Goal: Transaction & Acquisition: Purchase product/service

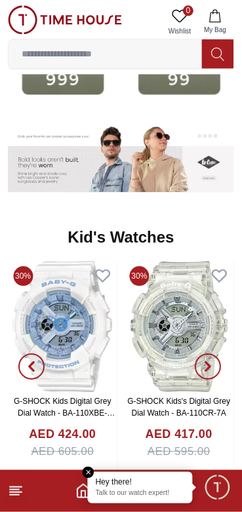
scroll to position [1774, 0]
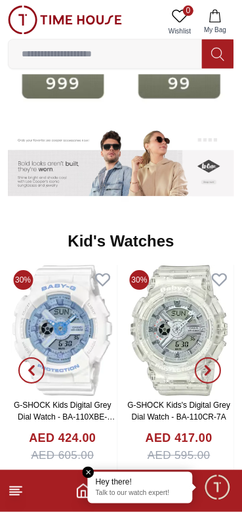
click at [83, 467] on div "G-SHOCK Kids Digital Grey Dial Watch - BA-110XBE-7ADR AED 424.00 AED 605.00" at bounding box center [63, 438] width 110 height 78
click at [22, 487] on icon at bounding box center [16, 491] width 16 height 16
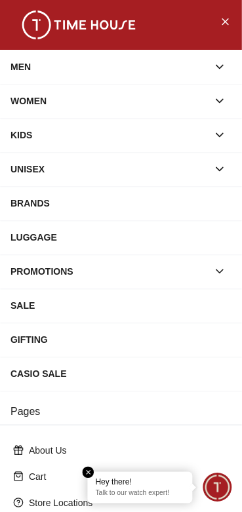
click at [100, 457] on p "About Us" at bounding box center [126, 450] width 195 height 13
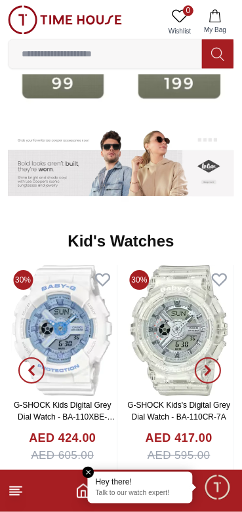
click at [16, 495] on line at bounding box center [14, 495] width 9 height 0
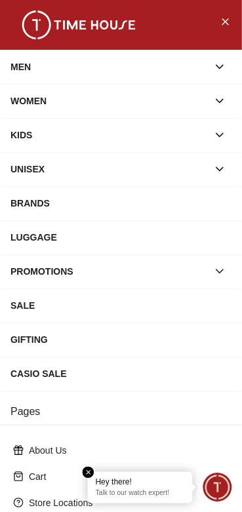
click at [22, 61] on div "MEN" at bounding box center [108, 67] width 197 height 24
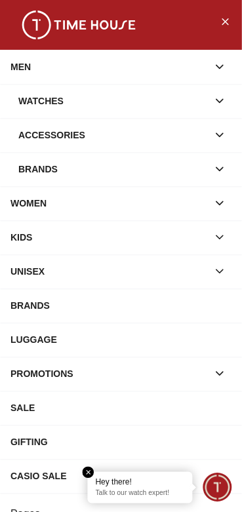
click at [35, 106] on div "Watches" at bounding box center [113, 101] width 190 height 24
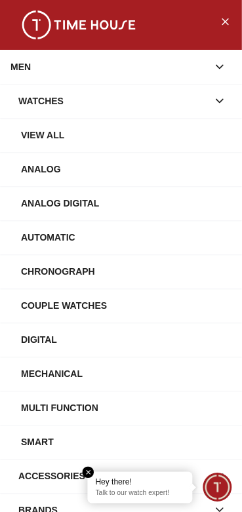
click at [32, 142] on div "View All" at bounding box center [126, 135] width 211 height 24
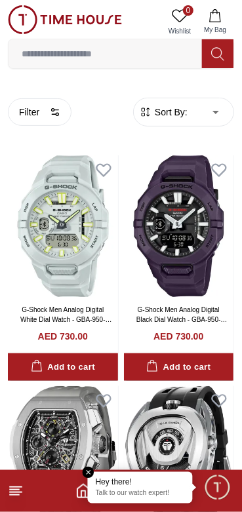
click at [180, 117] on span "Sort By:" at bounding box center [169, 112] width 35 height 13
click at [165, 112] on span "Sort By:" at bounding box center [169, 112] width 35 height 13
click at [173, 112] on span "Sort By:" at bounding box center [169, 112] width 35 height 13
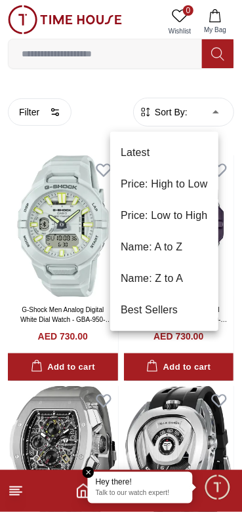
click at [138, 213] on li "Price: Low to High" at bounding box center [164, 215] width 108 height 31
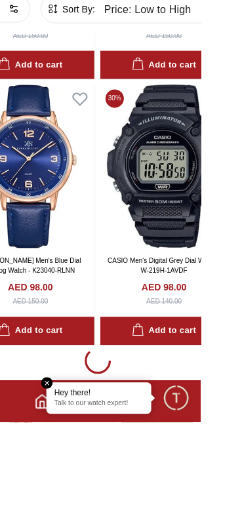
scroll to position [7714, 0]
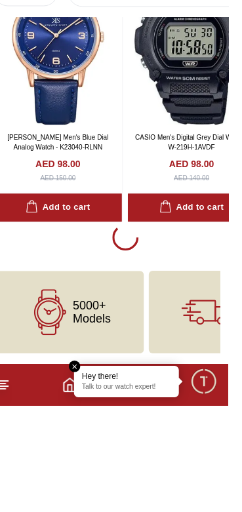
scroll to position [7899, 0]
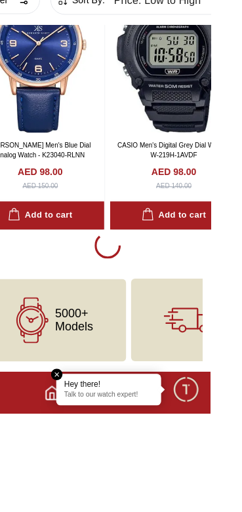
click at [94, 479] on em "Close tooltip" at bounding box center [89, 473] width 12 height 12
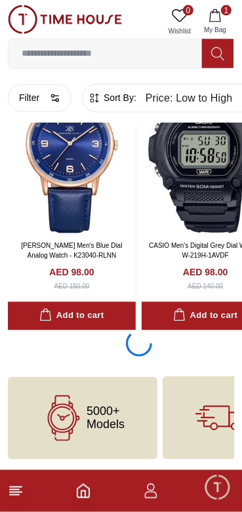
scroll to position [8088, 0]
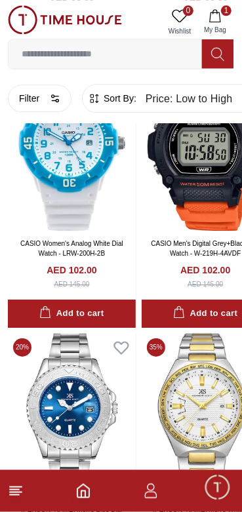
scroll to position [2488, 0]
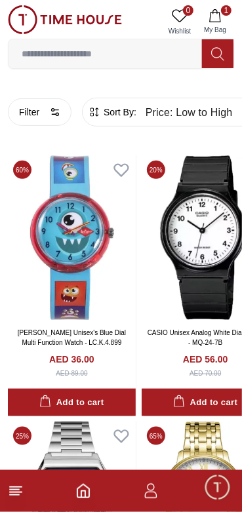
type input "******"
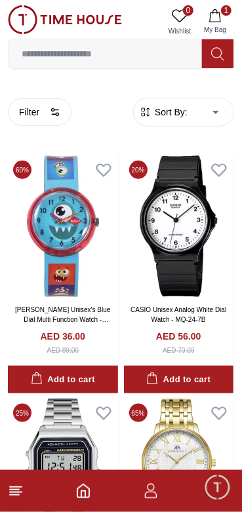
click at [143, 492] on icon "button" at bounding box center [151, 491] width 16 height 16
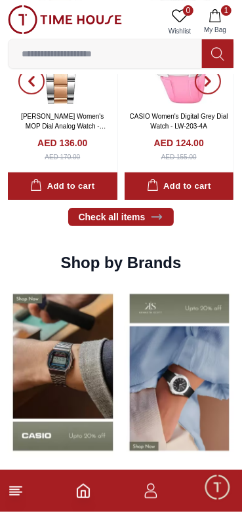
scroll to position [825, 0]
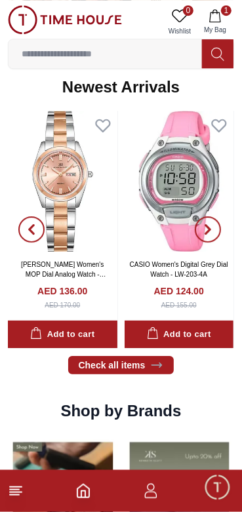
click at [148, 486] on icon "button" at bounding box center [150, 487] width 7 height 7
click at [150, 494] on icon "button" at bounding box center [151, 491] width 16 height 16
click at [151, 493] on icon "button" at bounding box center [151, 491] width 16 height 16
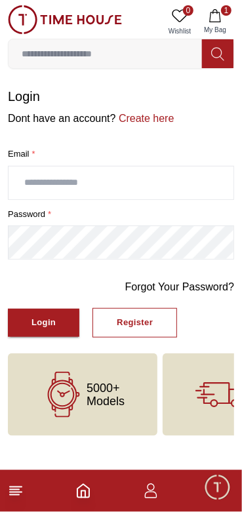
click at [152, 493] on icon "button" at bounding box center [151, 491] width 16 height 16
click at [173, 116] on link "Create here" at bounding box center [145, 118] width 58 height 11
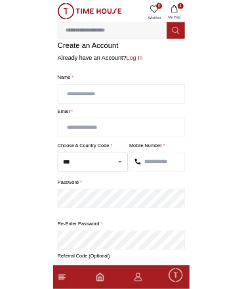
scroll to position [15, 0]
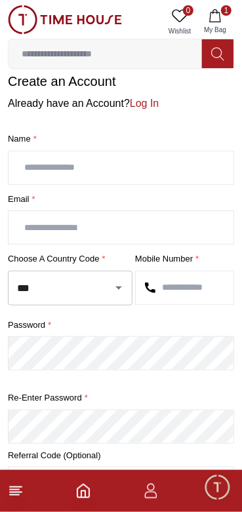
click at [41, 169] on input "text" at bounding box center [121, 168] width 225 height 33
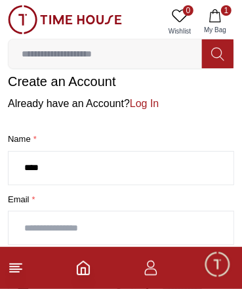
type input "****"
click at [56, 230] on input "text" at bounding box center [121, 227] width 225 height 33
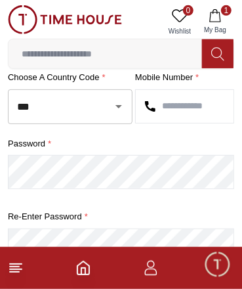
scroll to position [192, 0]
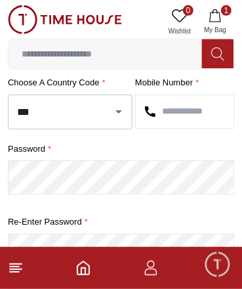
type input "***"
click at [49, 112] on input "***" at bounding box center [52, 111] width 76 height 23
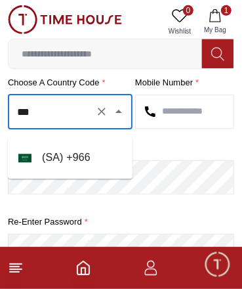
click at [45, 159] on li "( SA ) + 966" at bounding box center [70, 157] width 125 height 31
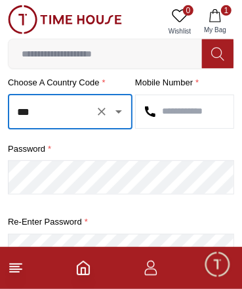
type input "***"
click at [165, 128] on input "text" at bounding box center [185, 111] width 98 height 33
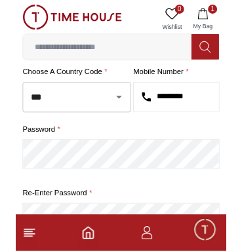
scroll to position [0, 0]
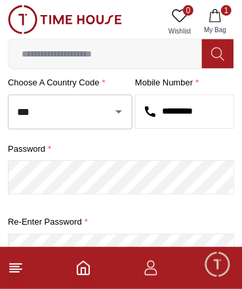
type input "*********"
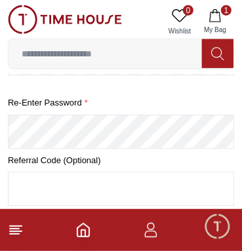
scroll to position [313, 0]
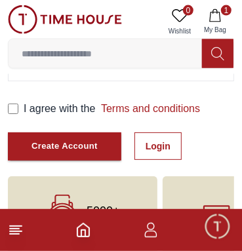
click at [30, 158] on button "Create Account" at bounding box center [64, 147] width 113 height 28
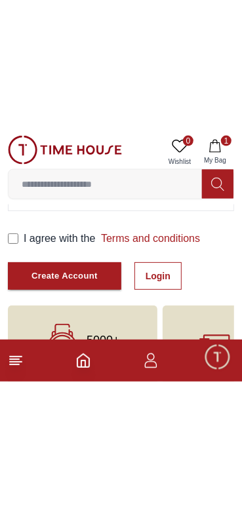
scroll to position [262, 0]
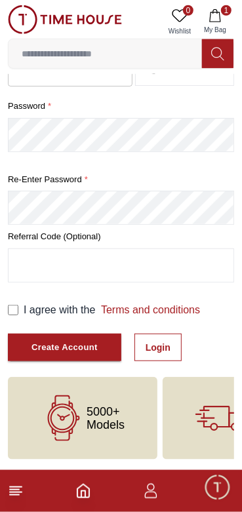
click at [98, 345] on div "Create Account" at bounding box center [64, 347] width 66 height 15
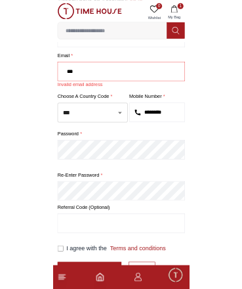
scroll to position [115, 0]
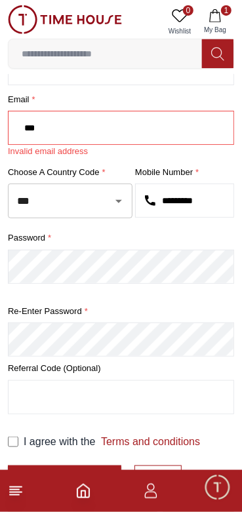
click at [50, 134] on input "***" at bounding box center [121, 128] width 225 height 33
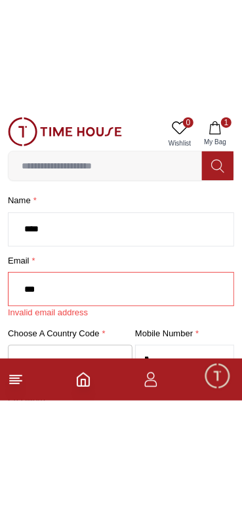
scroll to position [47, 0]
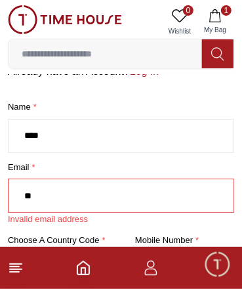
type input "*"
type input "*****"
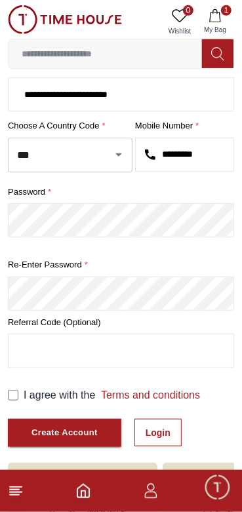
scroll to position [249, 0]
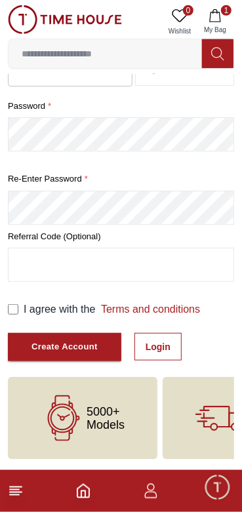
type input "**********"
click at [50, 336] on button "Create Account" at bounding box center [64, 347] width 113 height 28
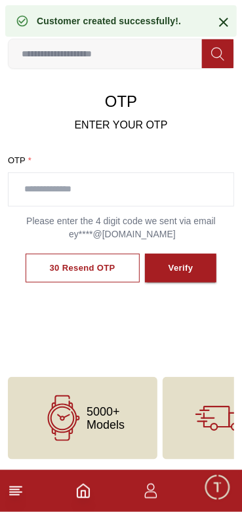
scroll to position [72, 0]
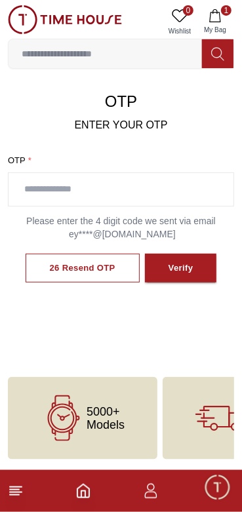
click at [66, 173] on input "text" at bounding box center [121, 189] width 225 height 33
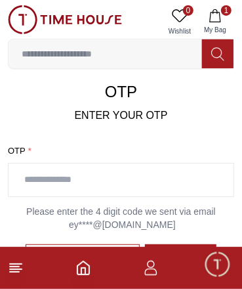
type input "*"
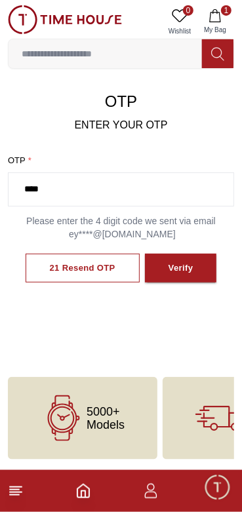
type input "****"
click at [191, 274] on div "Verify" at bounding box center [181, 268] width 25 height 15
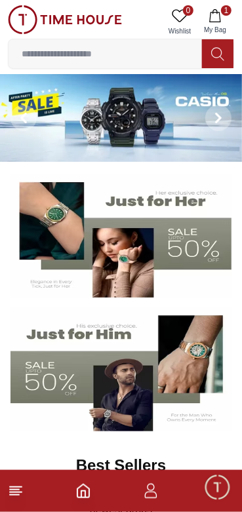
click at [129, 383] on img at bounding box center [120, 369] width 221 height 123
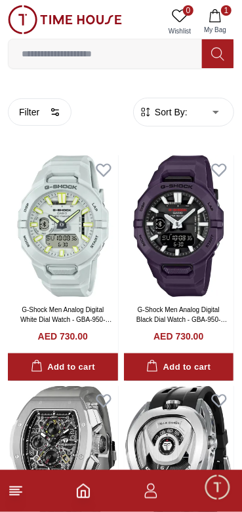
click at [178, 107] on span "Sort By:" at bounding box center [169, 112] width 35 height 13
click at [22, 489] on icon at bounding box center [16, 491] width 16 height 16
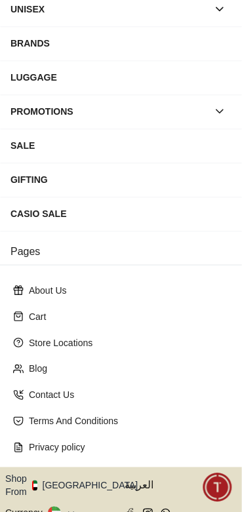
scroll to position [219, 0]
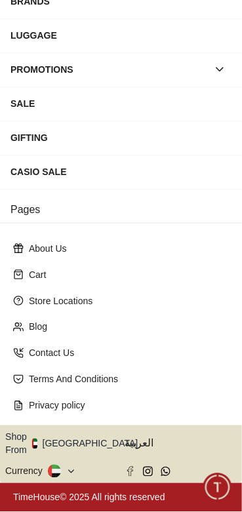
click at [81, 451] on button "Shop From [GEOGRAPHIC_DATA]" at bounding box center [76, 444] width 142 height 26
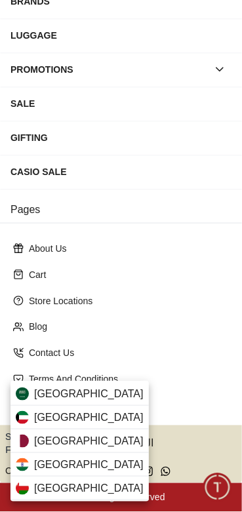
click at [104, 399] on div "[GEOGRAPHIC_DATA]" at bounding box center [79, 394] width 138 height 24
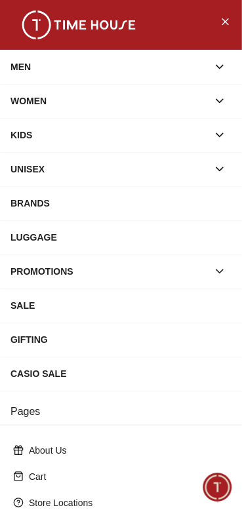
scroll to position [219, 0]
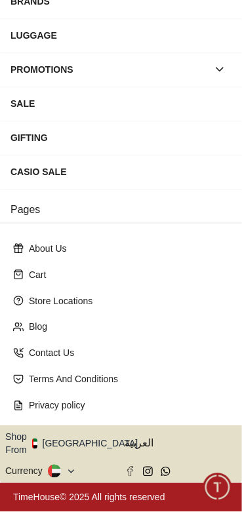
click at [61, 470] on icon at bounding box center [58, 472] width 5 height 5
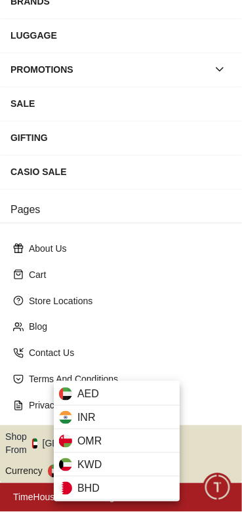
click at [96, 491] on span "BHD" at bounding box center [88, 489] width 22 height 16
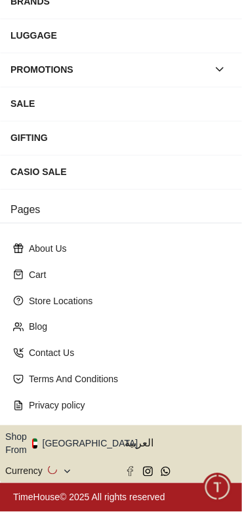
click at [104, 490] on div "BHD" at bounding box center [101, 483] width 94 height 13
click at [52, 466] on icon at bounding box center [50, 472] width 4 height 12
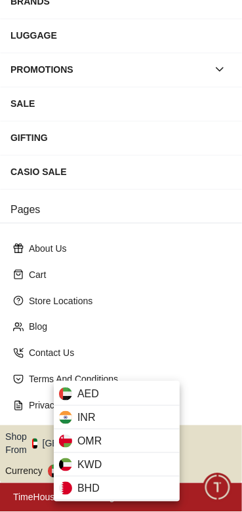
click at [73, 394] on div "AED" at bounding box center [117, 394] width 126 height 24
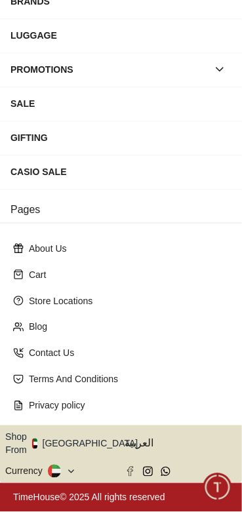
click at [77, 438] on button "Shop From UAE" at bounding box center [76, 444] width 142 height 26
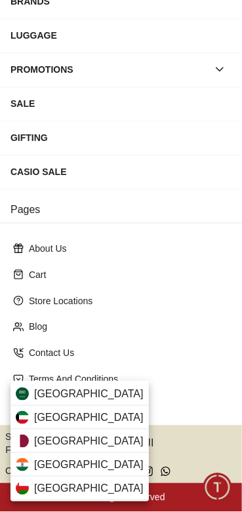
click at [35, 394] on span "Saudi Arabia" at bounding box center [89, 394] width 110 height 16
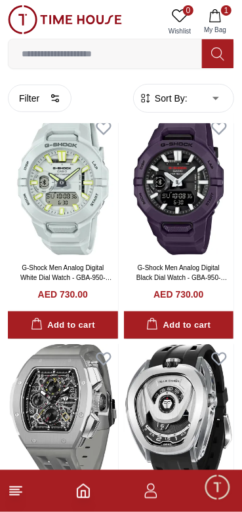
scroll to position [47, 0]
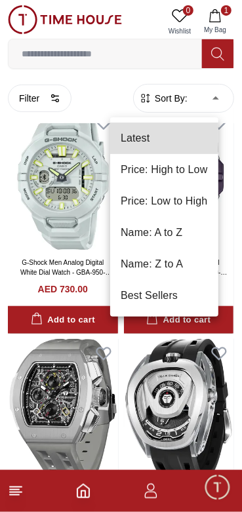
click at [142, 197] on li "Price: Low to High" at bounding box center [164, 201] width 108 height 31
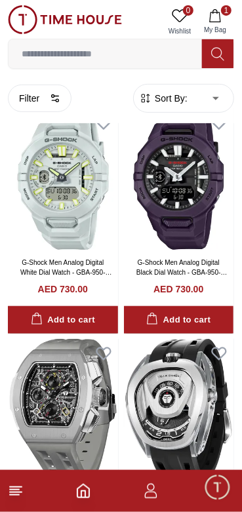
type input "*"
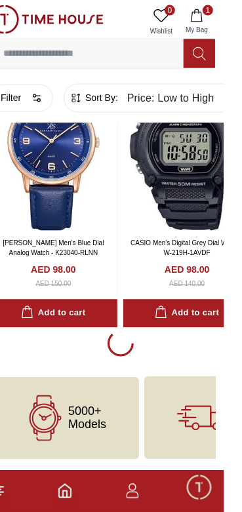
scroll to position [7973, 0]
click at [64, 55] on div "Add to cart" at bounding box center [71, 47] width 64 height 15
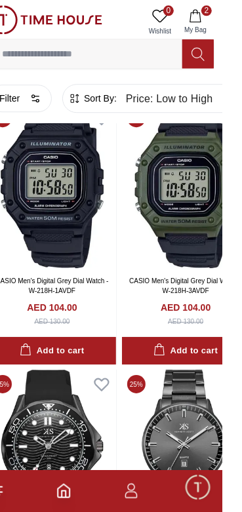
scroll to position [9111, 0]
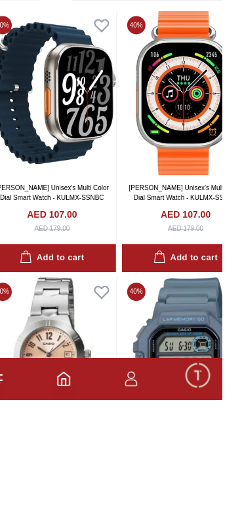
scroll to position [9899, 0]
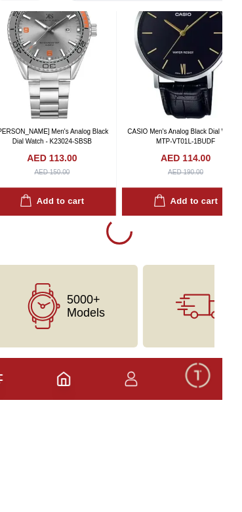
scroll to position [13663, 0]
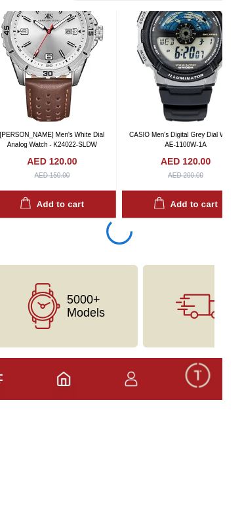
scroll to position [16555, 0]
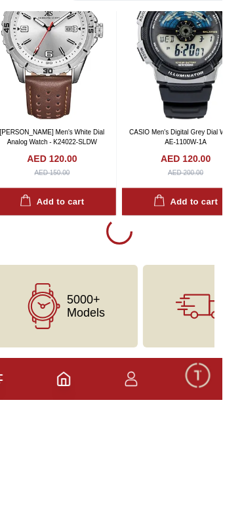
scroll to position [16727, 0]
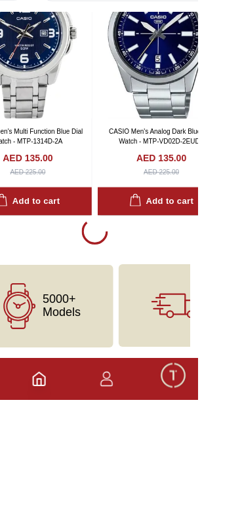
scroll to position [22220, 0]
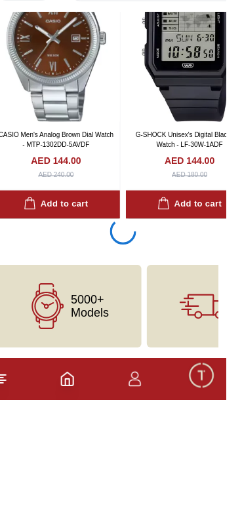
scroll to position [28065, 0]
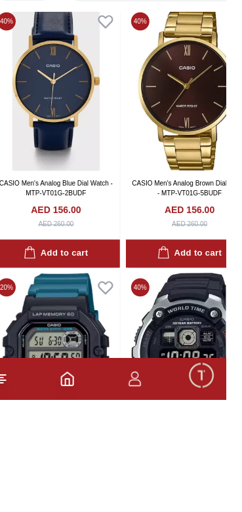
scroll to position [29651, 0]
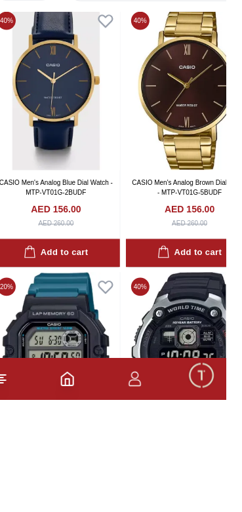
click at [91, 499] on icon "Home" at bounding box center [83, 491] width 16 height 16
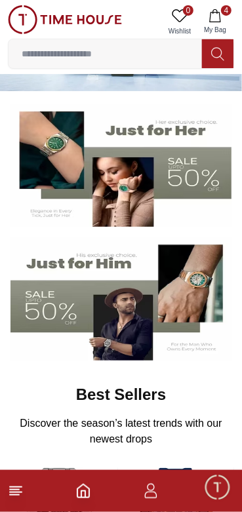
click at [218, 20] on icon "button" at bounding box center [215, 15] width 13 height 13
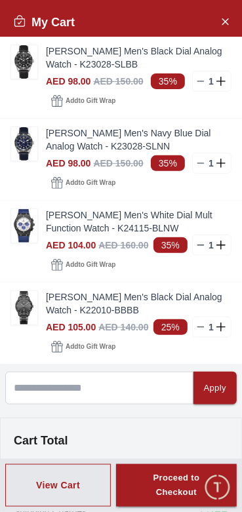
click at [204, 81] on line at bounding box center [201, 81] width 6 height 0
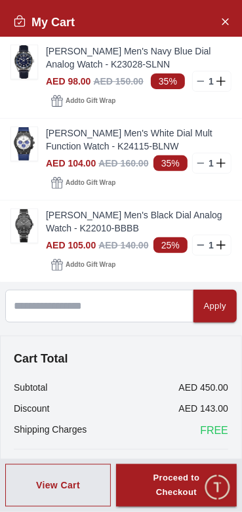
click at [13, 68] on img at bounding box center [24, 61] width 26 height 33
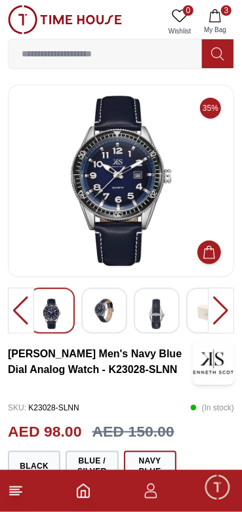
click at [92, 317] on img at bounding box center [104, 311] width 24 height 24
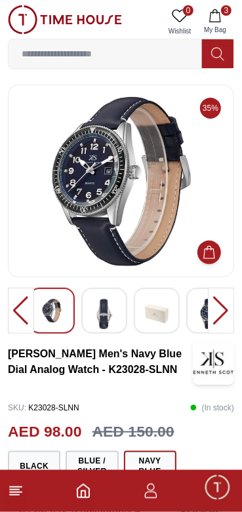
click at [98, 319] on img at bounding box center [104, 314] width 24 height 30
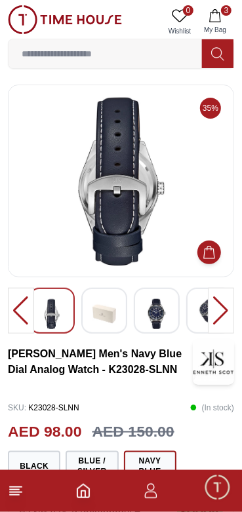
click at [113, 312] on img at bounding box center [104, 314] width 24 height 30
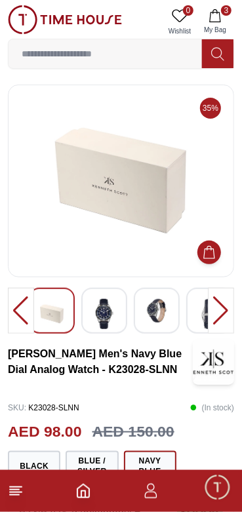
click at [151, 320] on img at bounding box center [157, 311] width 24 height 24
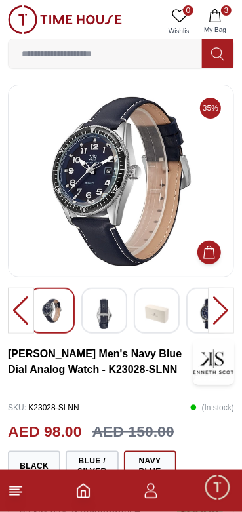
click at [201, 317] on img at bounding box center [209, 314] width 24 height 30
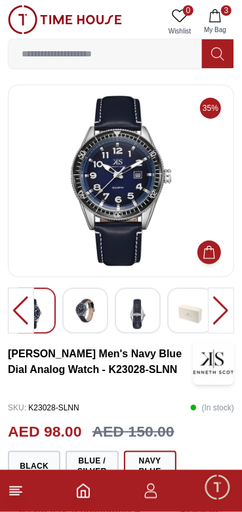
click at [53, 314] on div at bounding box center [33, 311] width 46 height 46
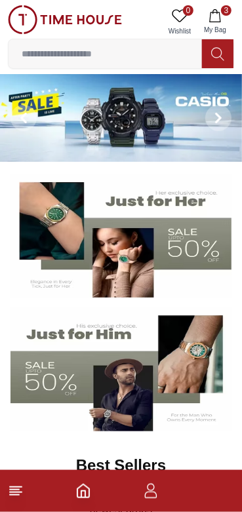
click at [57, 53] on input at bounding box center [106, 54] width 194 height 26
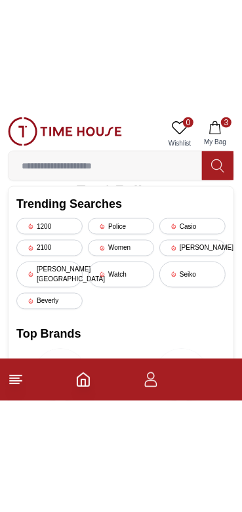
scroll to position [401, 0]
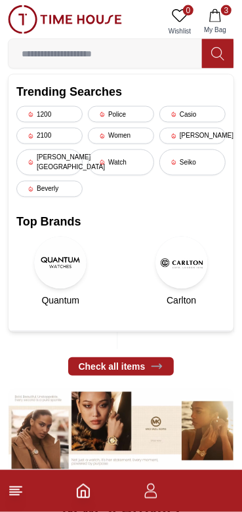
click at [216, 415] on img at bounding box center [121, 431] width 226 height 85
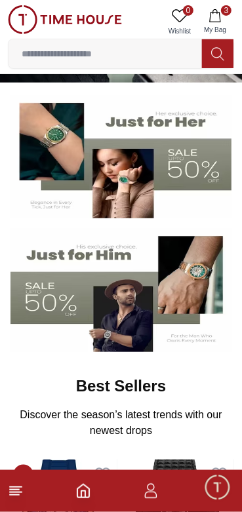
scroll to position [81, 0]
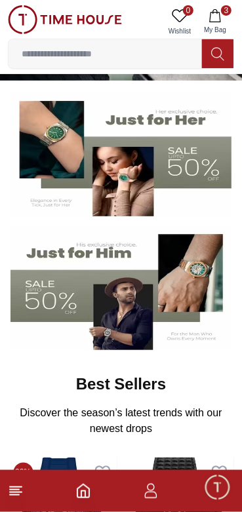
click at [42, 296] on img at bounding box center [120, 288] width 221 height 123
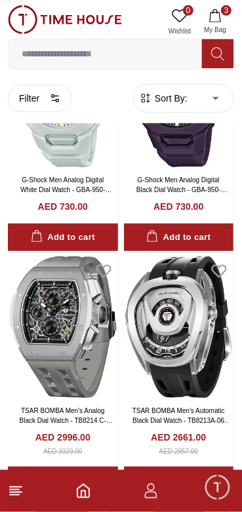
scroll to position [130, 0]
click at [180, 96] on span "Sort By:" at bounding box center [169, 98] width 35 height 13
click at [168, 103] on span "Sort By:" at bounding box center [169, 98] width 35 height 13
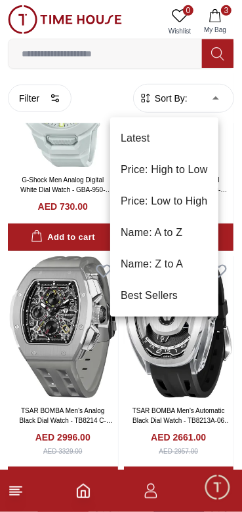
click at [133, 198] on li "Price: Low to High" at bounding box center [164, 201] width 108 height 31
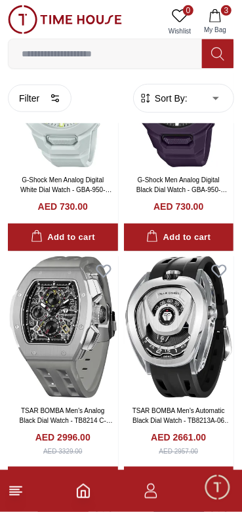
type input "*"
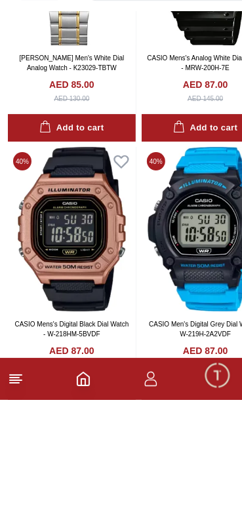
scroll to position [4964, 0]
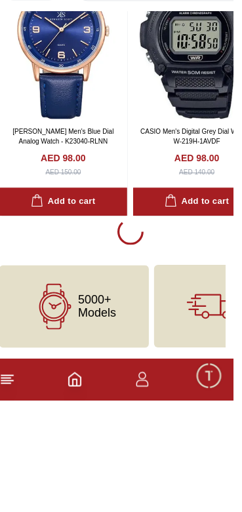
scroll to position [7874, 0]
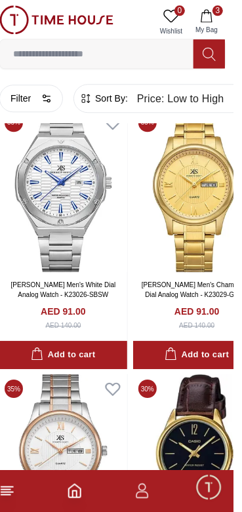
click at [30, 98] on button "Filter" at bounding box center [40, 99] width 64 height 28
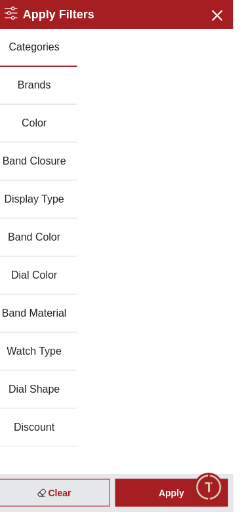
click at [52, 105] on button "Brands" at bounding box center [43, 86] width 86 height 38
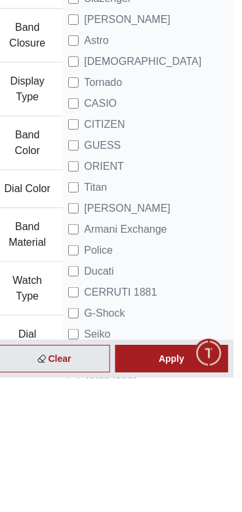
scroll to position [5475, 0]
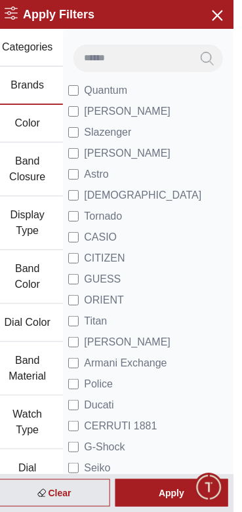
click at [28, 125] on button "Color" at bounding box center [36, 124] width 72 height 38
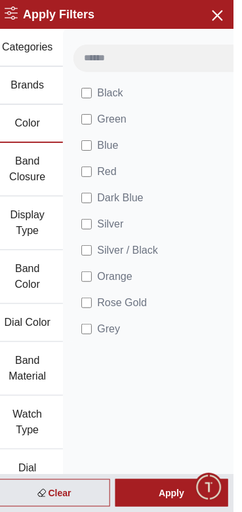
click at [32, 189] on button "Band Closure" at bounding box center [36, 170] width 72 height 54
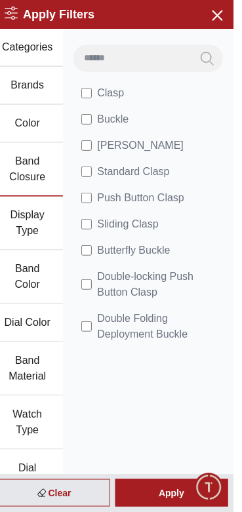
click at [33, 249] on button "Display Type" at bounding box center [36, 224] width 72 height 54
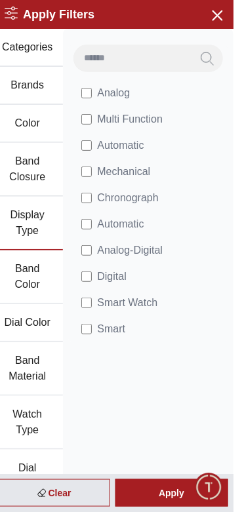
click at [29, 297] on button "Band Color" at bounding box center [36, 278] width 72 height 54
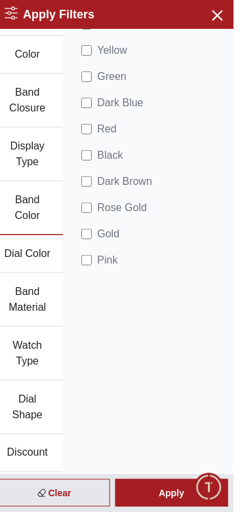
scroll to position [75, 0]
click at [34, 256] on button "Dial Color" at bounding box center [36, 254] width 72 height 38
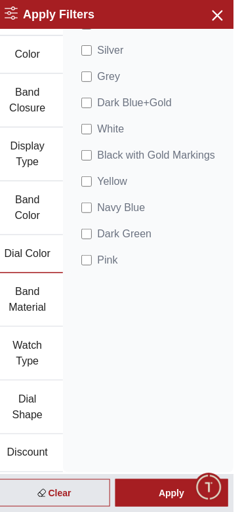
click at [37, 314] on button "Band Material" at bounding box center [36, 301] width 72 height 54
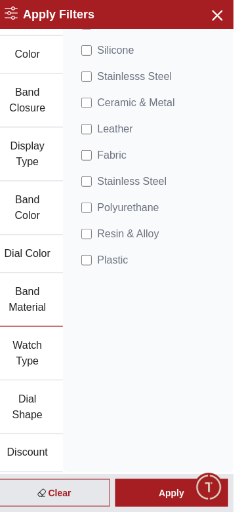
scroll to position [79, 0]
click at [33, 360] on button "Watch Type" at bounding box center [36, 354] width 72 height 54
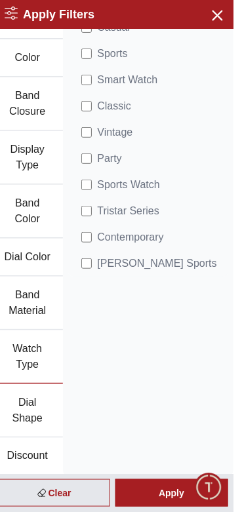
scroll to position [0, 0]
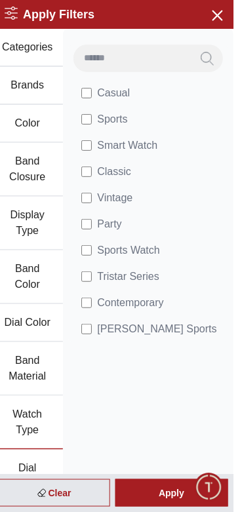
click at [34, 91] on button "Brands" at bounding box center [36, 86] width 72 height 38
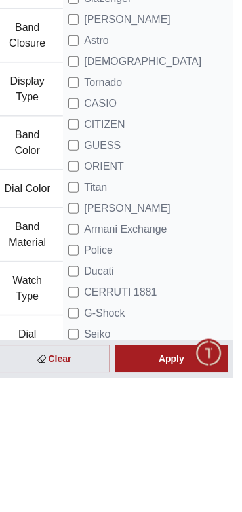
scroll to position [5058, 0]
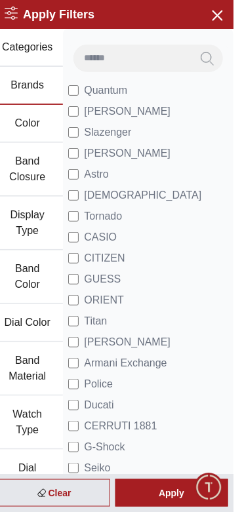
click at [27, 134] on button "Color" at bounding box center [36, 124] width 72 height 38
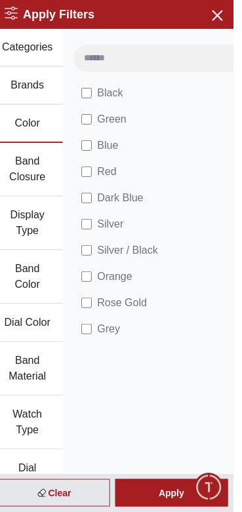
click at [31, 178] on button "Band Closure" at bounding box center [36, 170] width 72 height 54
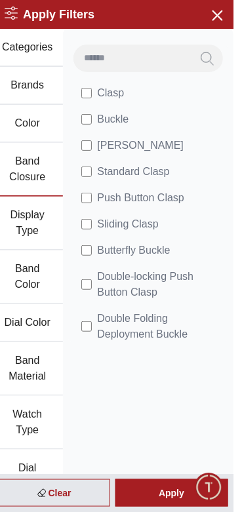
click at [25, 230] on button "Display Type" at bounding box center [36, 224] width 72 height 54
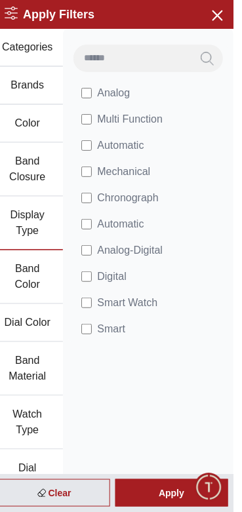
click at [17, 291] on button "Band Color" at bounding box center [36, 278] width 72 height 54
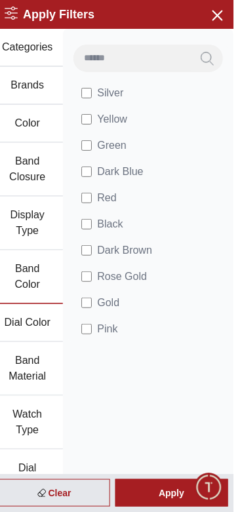
click at [27, 342] on button "Dial Color" at bounding box center [36, 323] width 72 height 38
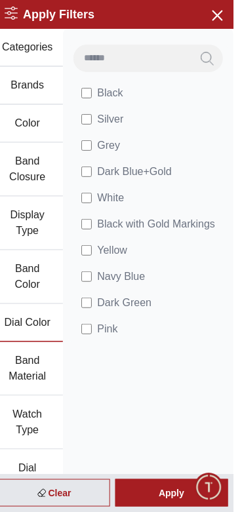
click at [19, 373] on button "Band Material" at bounding box center [36, 369] width 72 height 54
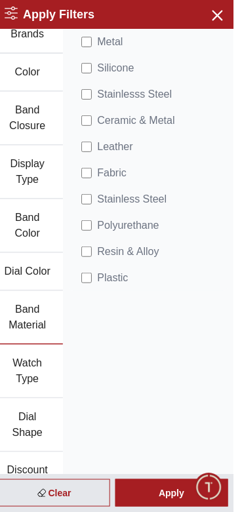
scroll to position [79, 0]
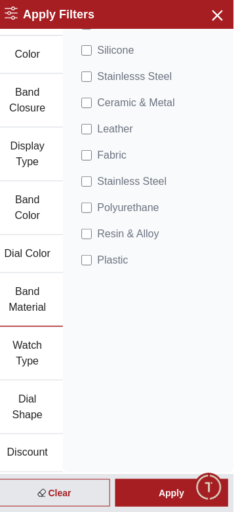
click at [35, 367] on button "Watch Type" at bounding box center [36, 354] width 72 height 54
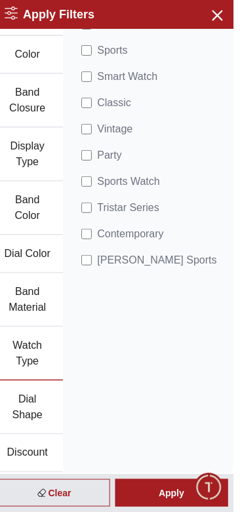
click at [29, 415] on button "Dial Shape" at bounding box center [36, 408] width 72 height 54
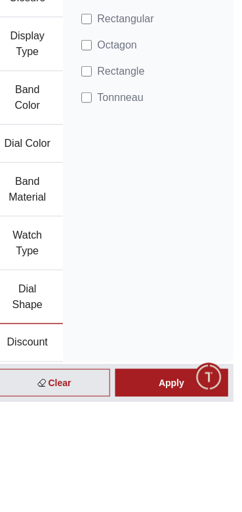
scroll to position [5058, 0]
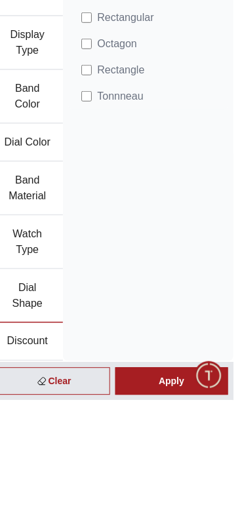
click at [37, 457] on button "Discount" at bounding box center [36, 454] width 72 height 38
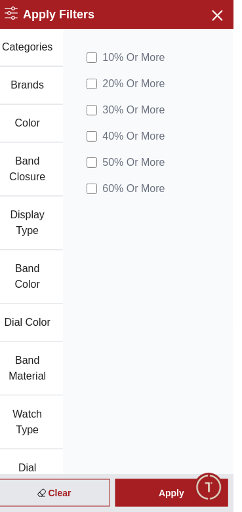
click at [33, 60] on button "Categories" at bounding box center [36, 48] width 72 height 38
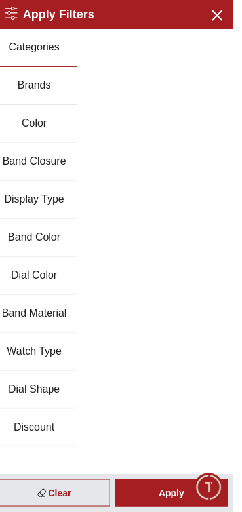
click at [25, 92] on button "Brands" at bounding box center [43, 86] width 86 height 38
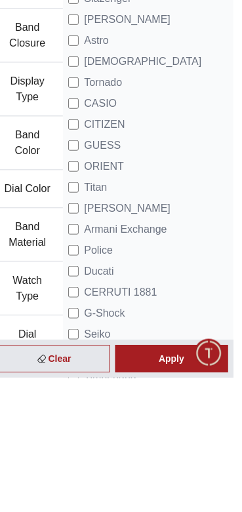
scroll to position [4640, 0]
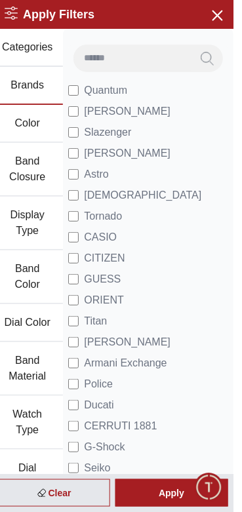
click at [31, 125] on button "Color" at bounding box center [36, 124] width 72 height 38
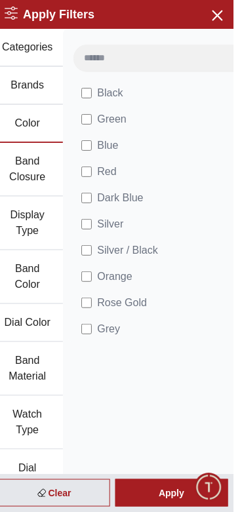
click at [29, 162] on button "Band Closure" at bounding box center [36, 170] width 72 height 54
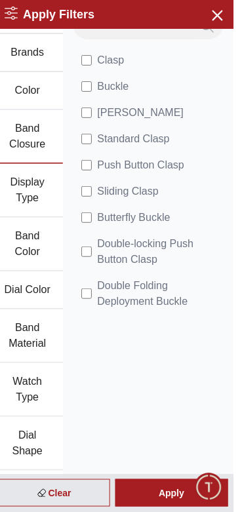
scroll to position [53, 0]
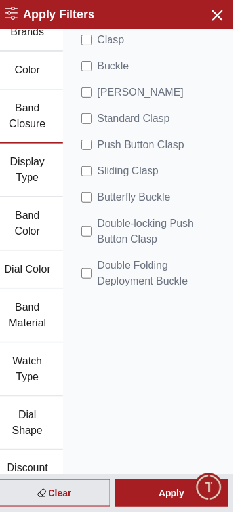
click at [39, 179] on button "Display Type" at bounding box center [36, 171] width 72 height 54
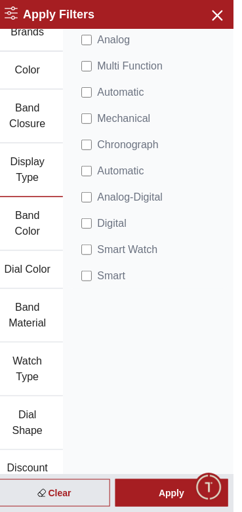
scroll to position [2184, 0]
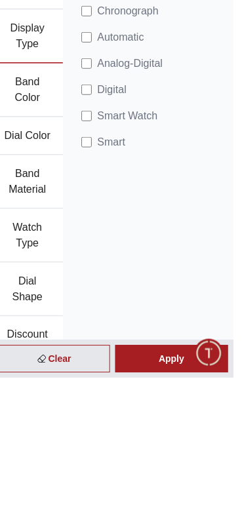
click at [213, 507] on div "Apply" at bounding box center [180, 494] width 113 height 28
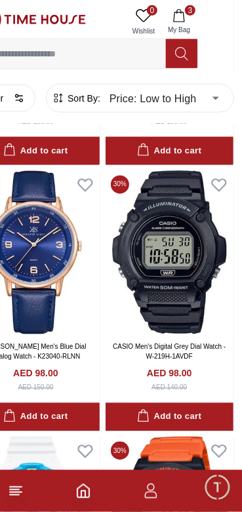
scroll to position [7717, 37]
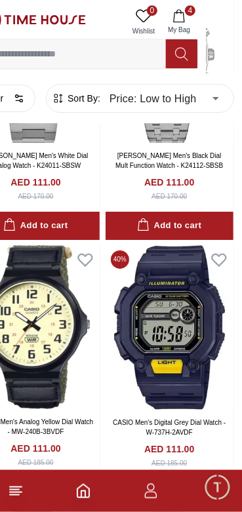
scroll to position [11380, 52]
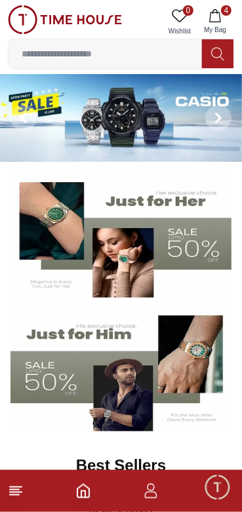
click at [217, 19] on icon "button" at bounding box center [215, 15] width 13 height 13
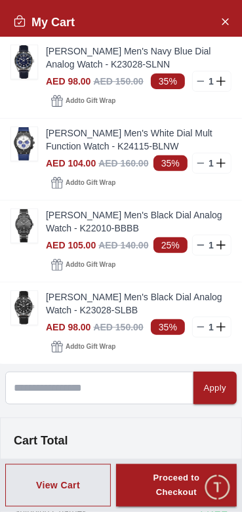
click at [51, 189] on icon "button" at bounding box center [57, 183] width 12 height 12
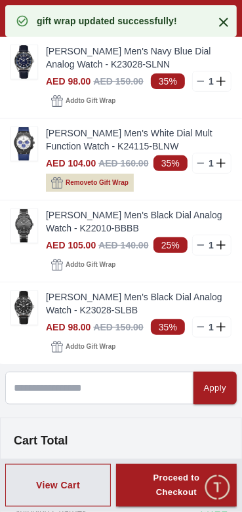
click at [204, 163] on line at bounding box center [201, 163] width 6 height 0
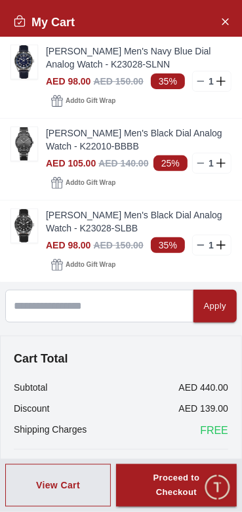
click at [26, 67] on img at bounding box center [24, 61] width 26 height 33
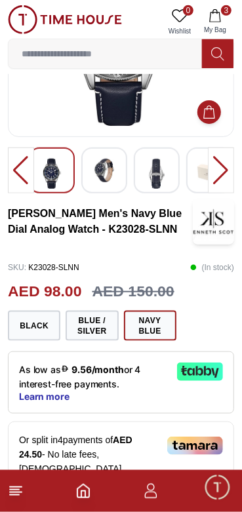
scroll to position [143, 0]
